Goal: Task Accomplishment & Management: Complete application form

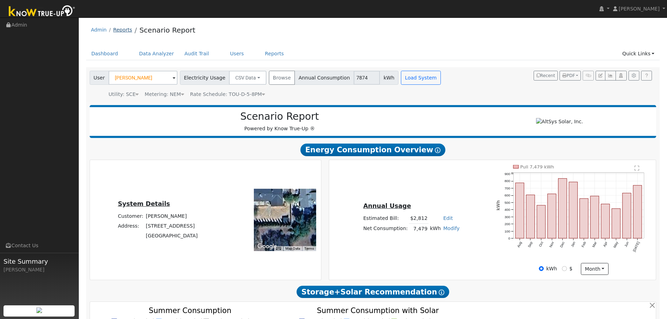
click at [117, 32] on link "Reports" at bounding box center [122, 30] width 19 height 6
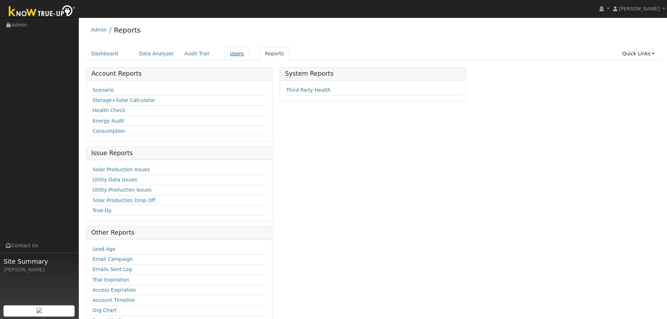
click at [229, 53] on link "Users" at bounding box center [237, 53] width 25 height 13
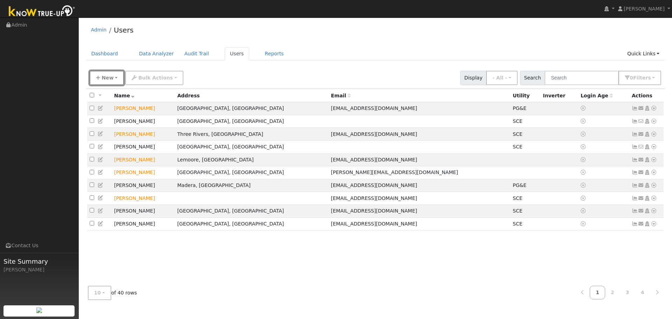
click at [117, 81] on button "New" at bounding box center [107, 78] width 35 height 14
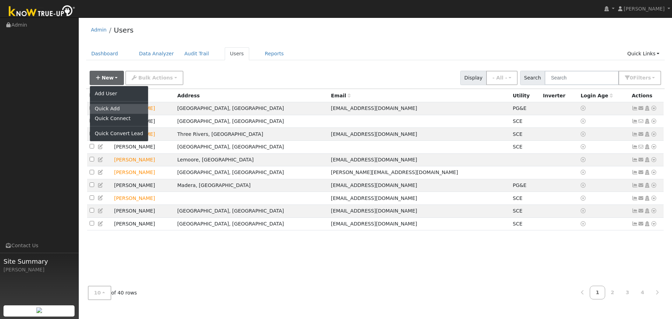
click at [113, 106] on link "Quick Add" at bounding box center [119, 109] width 58 height 10
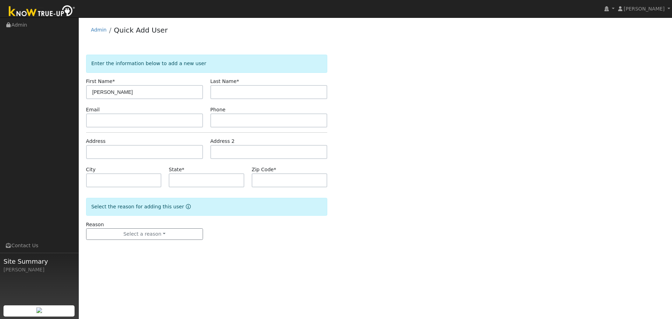
type input "Pamela"
type input "Vargas"
click at [126, 117] on input "text" at bounding box center [144, 120] width 117 height 14
paste input "Pvargas9340@gmail.com"
type input "Pvargas9340@gmail.com"
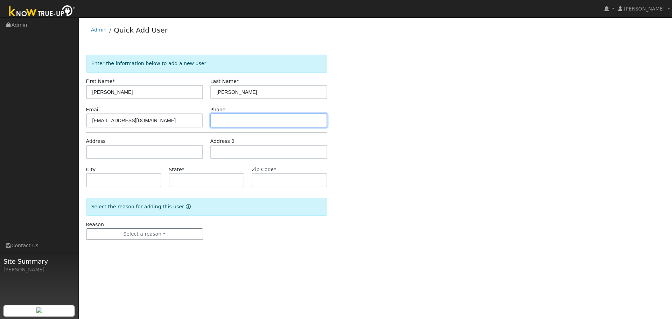
click at [233, 124] on input "text" at bounding box center [268, 120] width 117 height 14
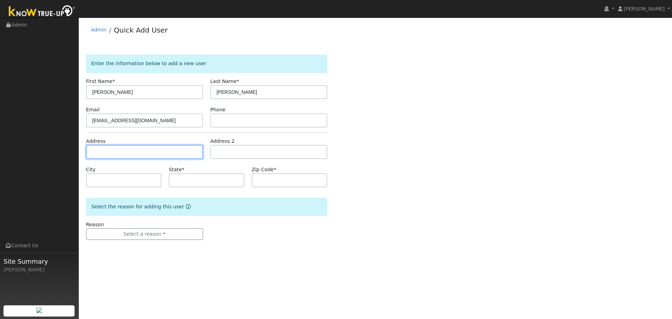
click at [165, 155] on input "text" at bounding box center [144, 152] width 117 height 14
click at [129, 155] on input "text" at bounding box center [144, 152] width 117 height 14
paste input "290 E Merritt"
type input "290 East Merritt Island Causeway"
type input "Merritt Island"
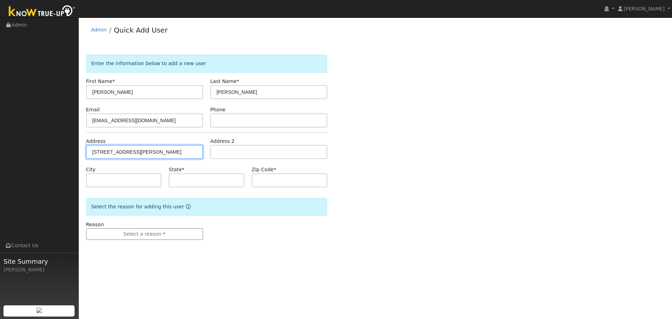
type input "FL"
type input "32952"
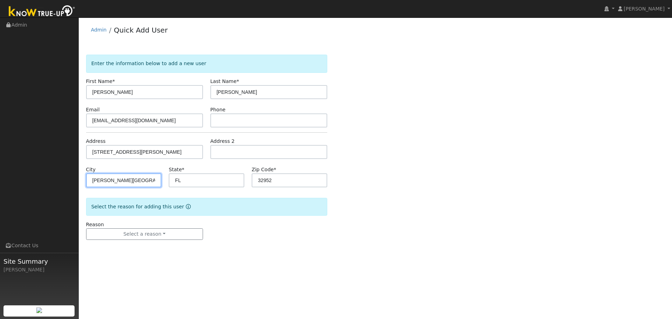
drag, startPoint x: 75, startPoint y: 172, endPoint x: 52, endPoint y: 170, distance: 22.8
click at [54, 172] on div "Eric Sustaita Eric Sustaita Profile My Company Help Center Terms Of Service See…" at bounding box center [336, 168] width 672 height 301
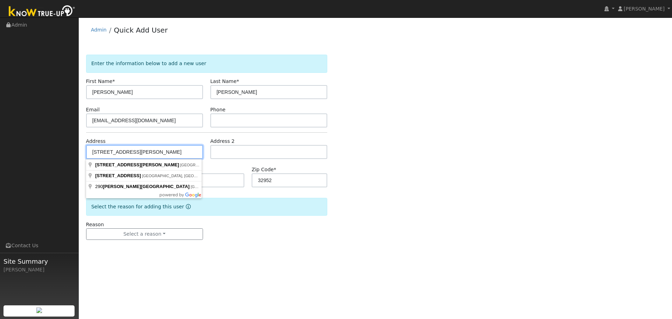
drag, startPoint x: 168, startPoint y: 154, endPoint x: 126, endPoint y: 156, distance: 41.4
click at [126, 156] on input "290 East Merritt Island Causeway" at bounding box center [144, 152] width 117 height 14
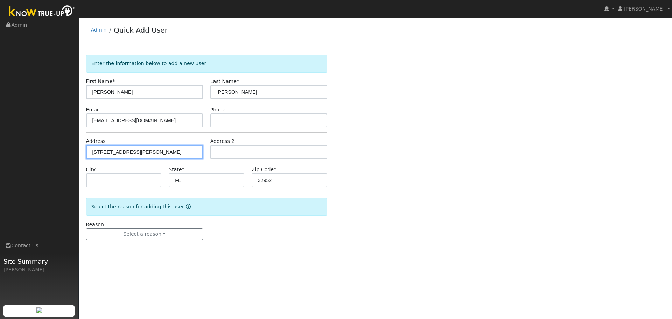
type input "290 East Merritt Avenue"
type input "Tulare"
type input "CA"
type input "93274"
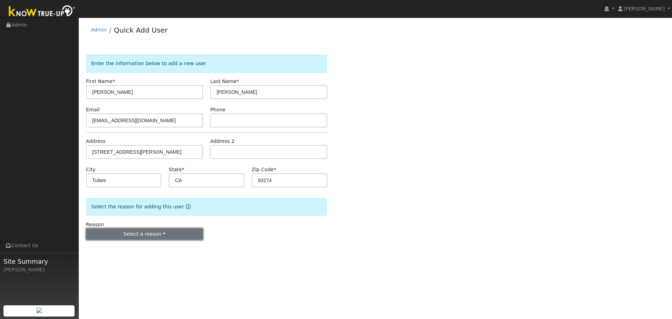
click at [128, 235] on button "Select a reason" at bounding box center [144, 234] width 117 height 12
click at [105, 258] on link "New customer adding solar" at bounding box center [124, 258] width 77 height 10
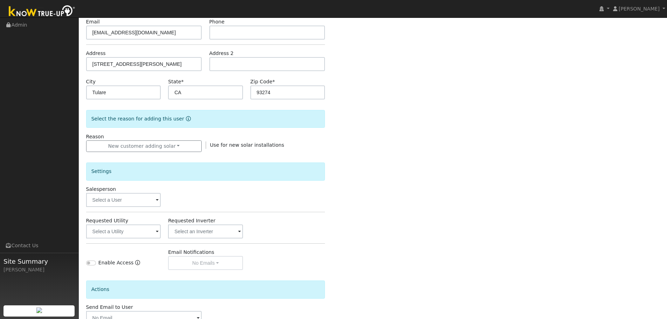
scroll to position [105, 0]
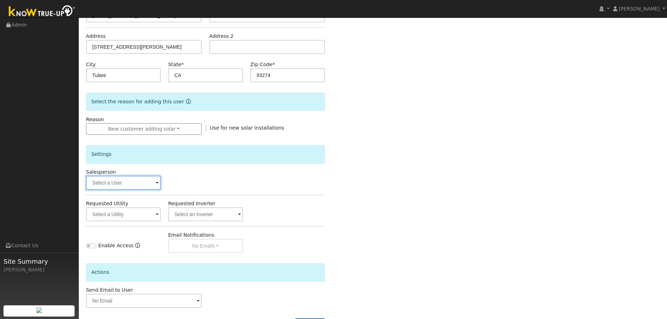
click at [137, 182] on input "text" at bounding box center [123, 183] width 75 height 14
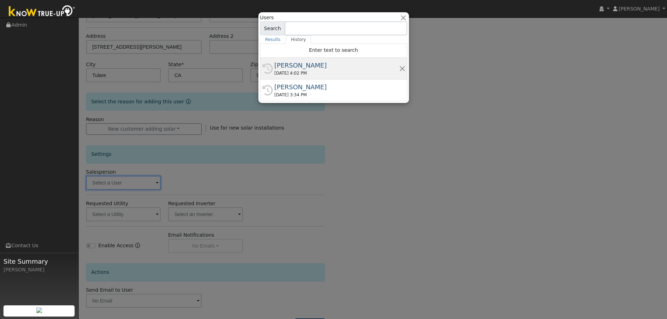
click at [306, 66] on div "[PERSON_NAME]" at bounding box center [336, 65] width 125 height 9
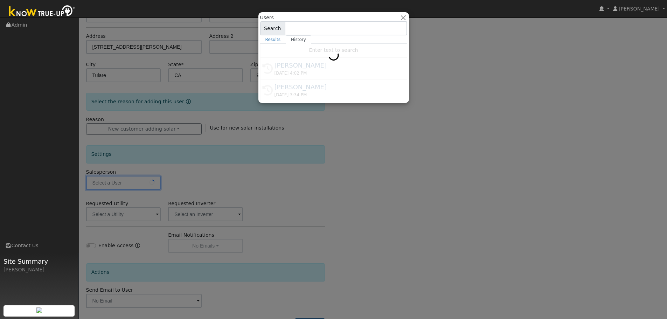
type input "[PERSON_NAME]"
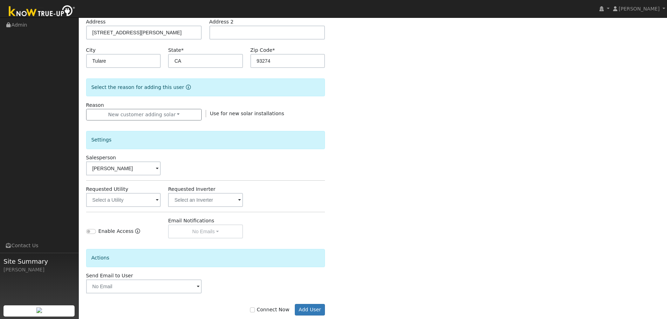
scroll to position [133, 0]
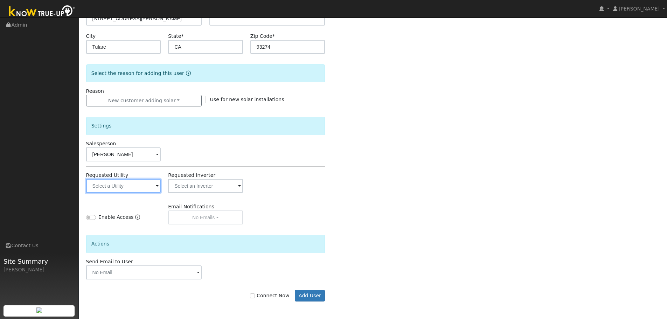
click at [146, 188] on input "text" at bounding box center [123, 186] width 75 height 14
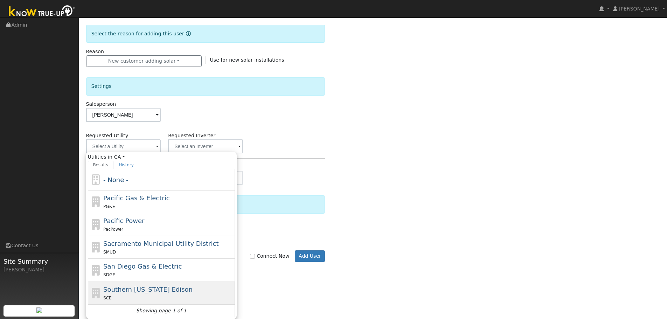
click at [145, 295] on div "SCE" at bounding box center [168, 297] width 130 height 7
type input "Southern [US_STATE] Edison"
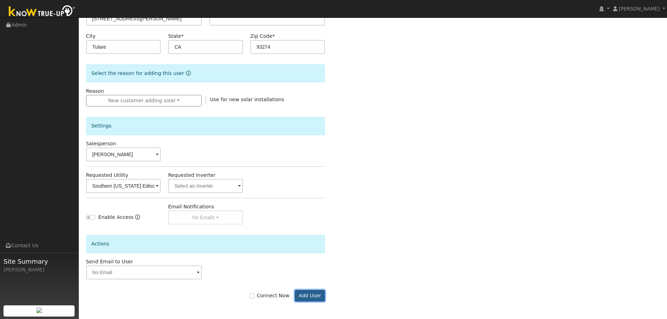
click at [312, 297] on button "Add User" at bounding box center [310, 296] width 30 height 12
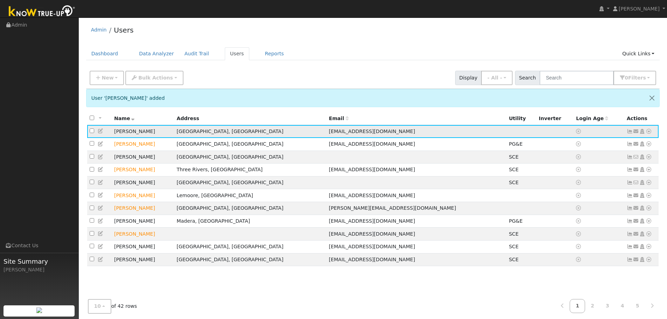
click at [649, 132] on icon at bounding box center [648, 131] width 6 height 5
click at [591, 171] on link "Import From CSV" at bounding box center [574, 169] width 51 height 10
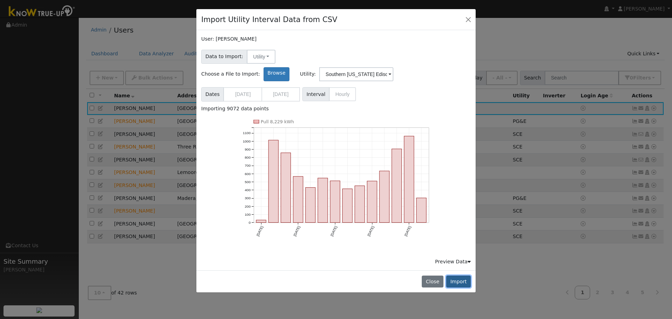
click at [459, 275] on button "Import" at bounding box center [458, 281] width 25 height 12
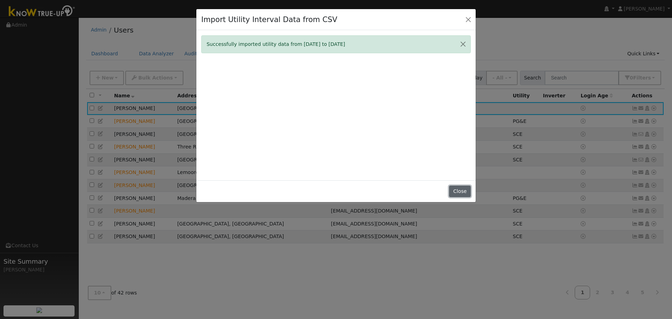
click at [457, 194] on button "Close" at bounding box center [459, 192] width 21 height 12
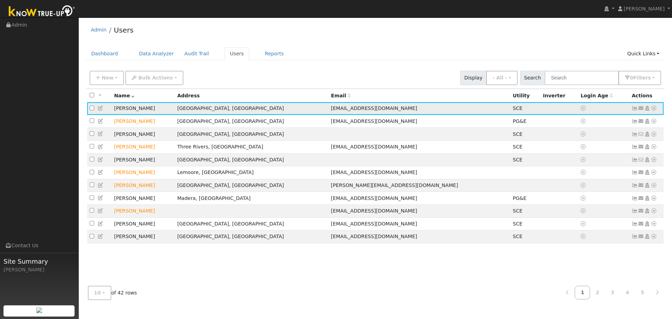
click at [653, 108] on icon at bounding box center [654, 108] width 6 height 5
click at [580, 138] on link "Scenario" at bounding box center [579, 137] width 52 height 10
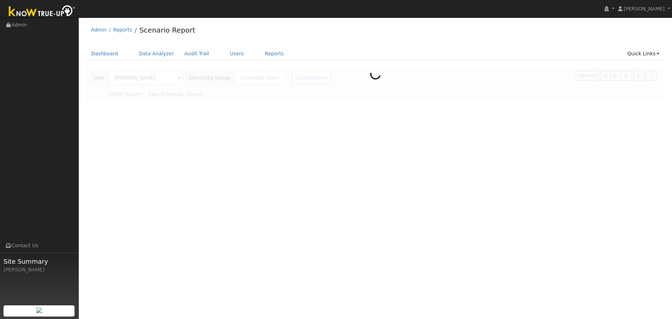
type input "Southern [US_STATE] Edison"
